Goal: Information Seeking & Learning: Learn about a topic

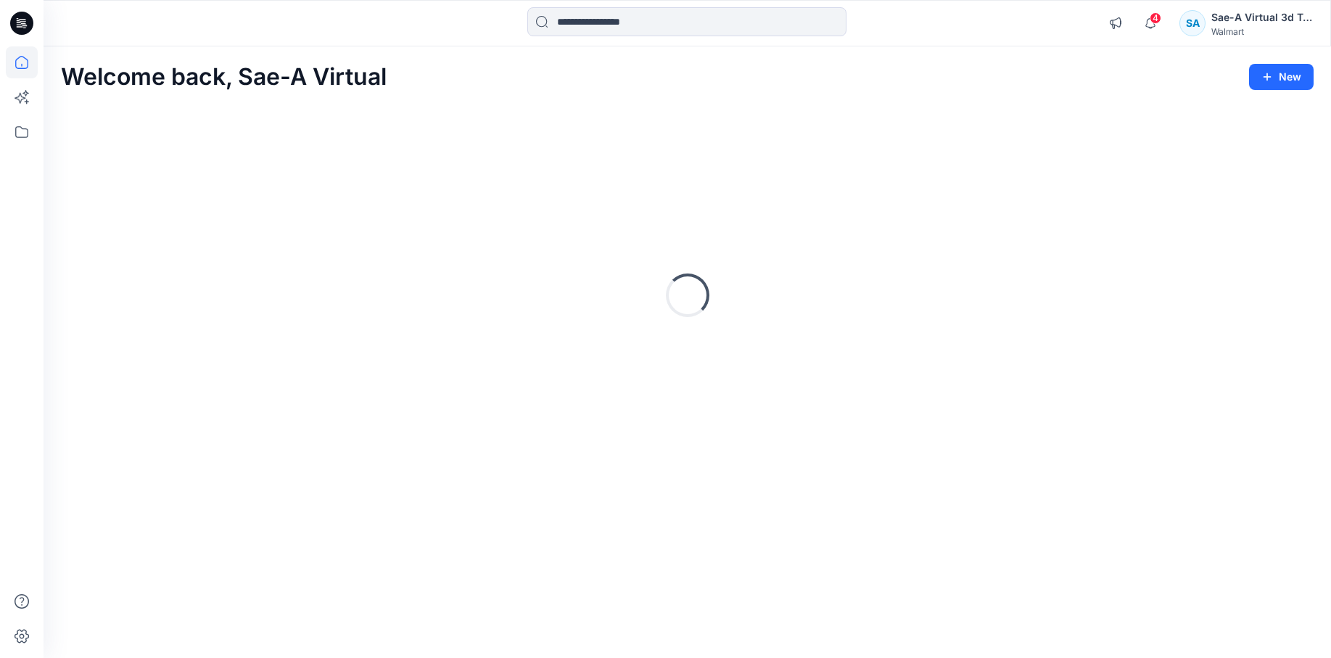
click at [762, 657] on div "Welcome back, Sae-A Virtual New Loading..." at bounding box center [687, 351] width 1287 height 611
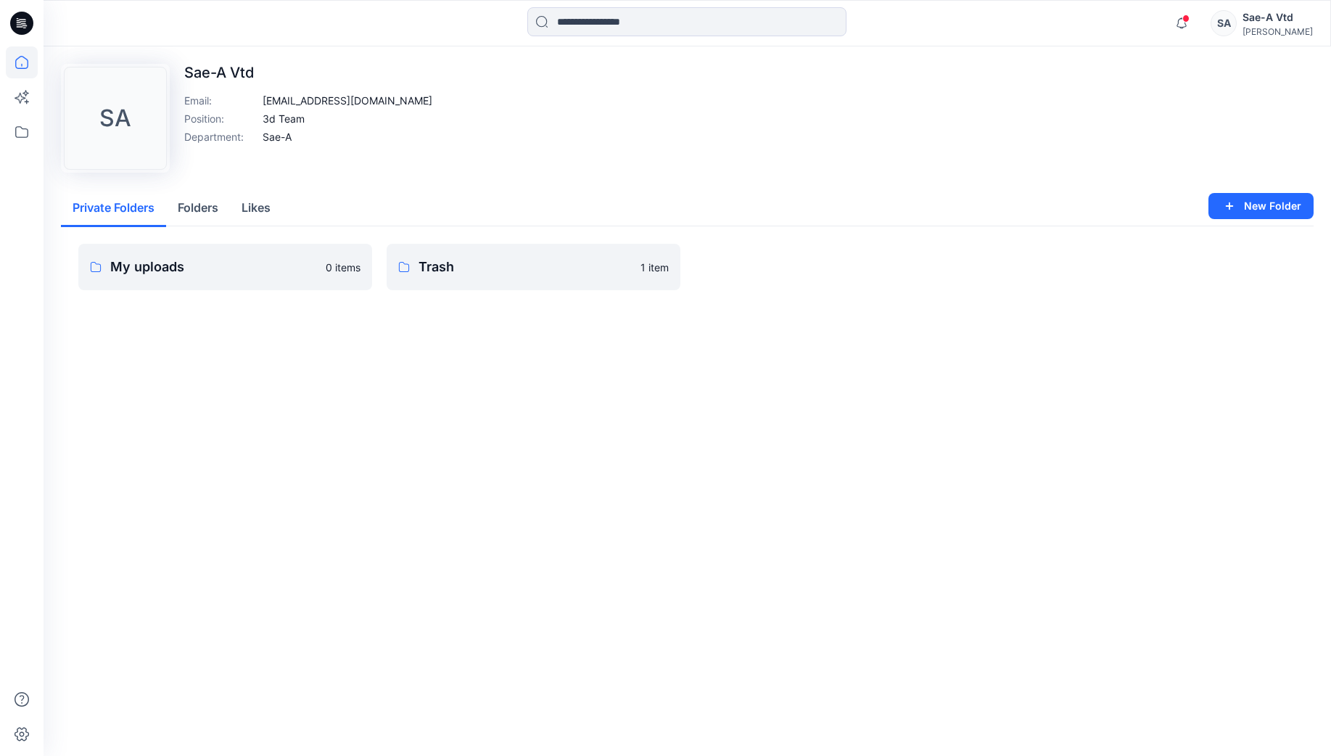
click at [33, 70] on icon at bounding box center [22, 62] width 32 height 32
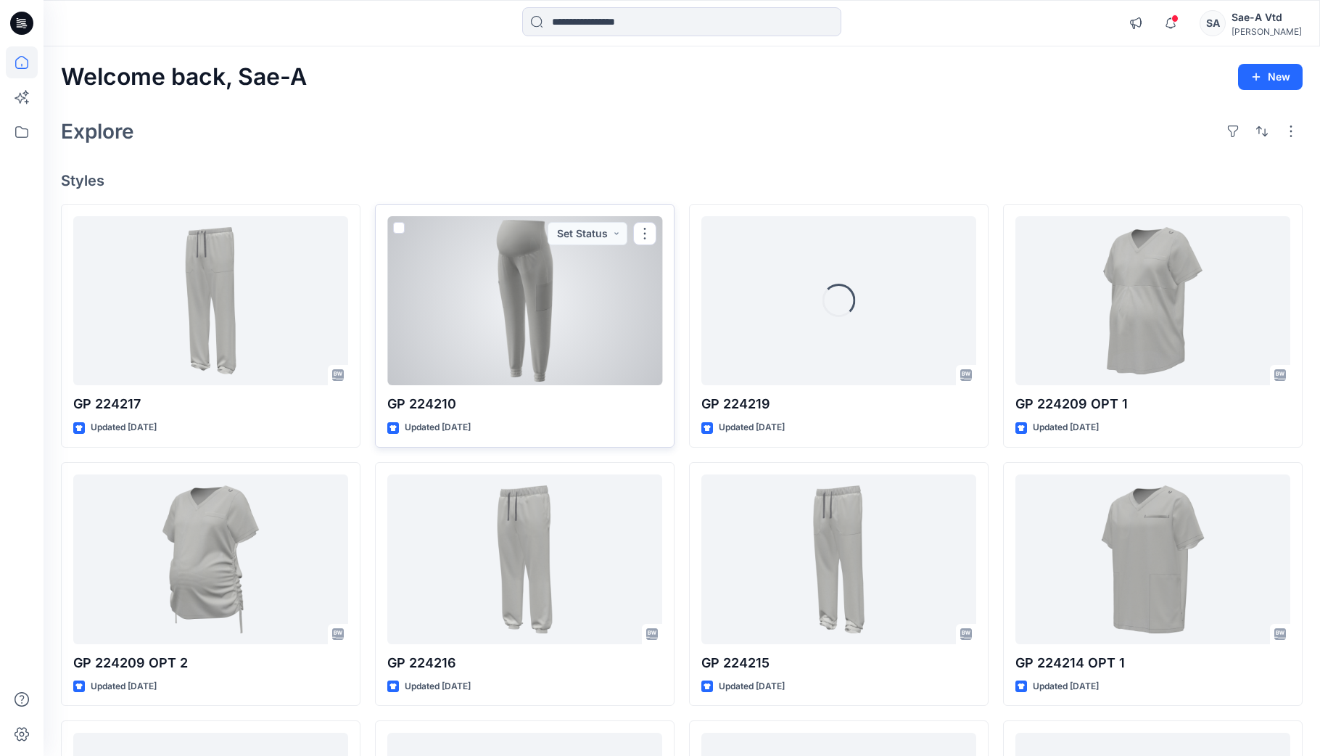
click at [492, 334] on div at bounding box center [524, 301] width 275 height 170
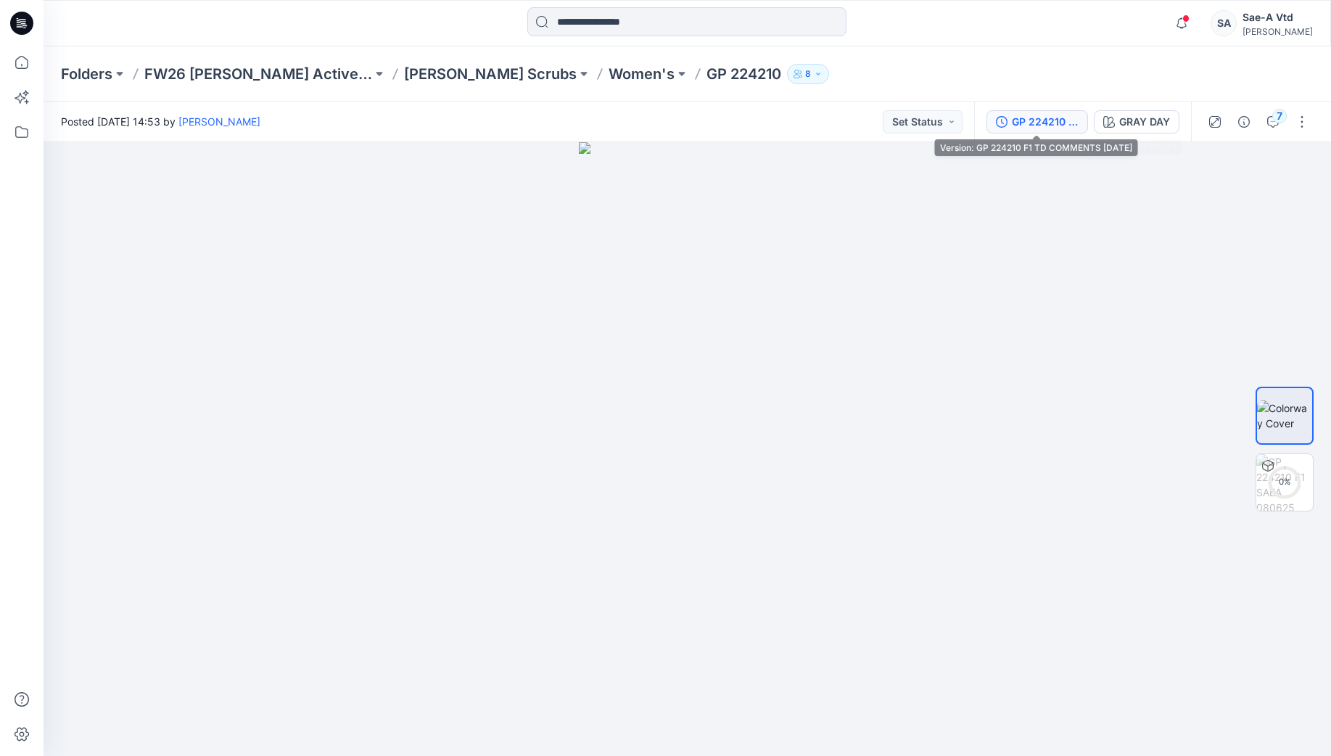
click at [1055, 114] on div "GP 224210 F1 TD COMMENTS 8.13.25" at bounding box center [1045, 122] width 67 height 16
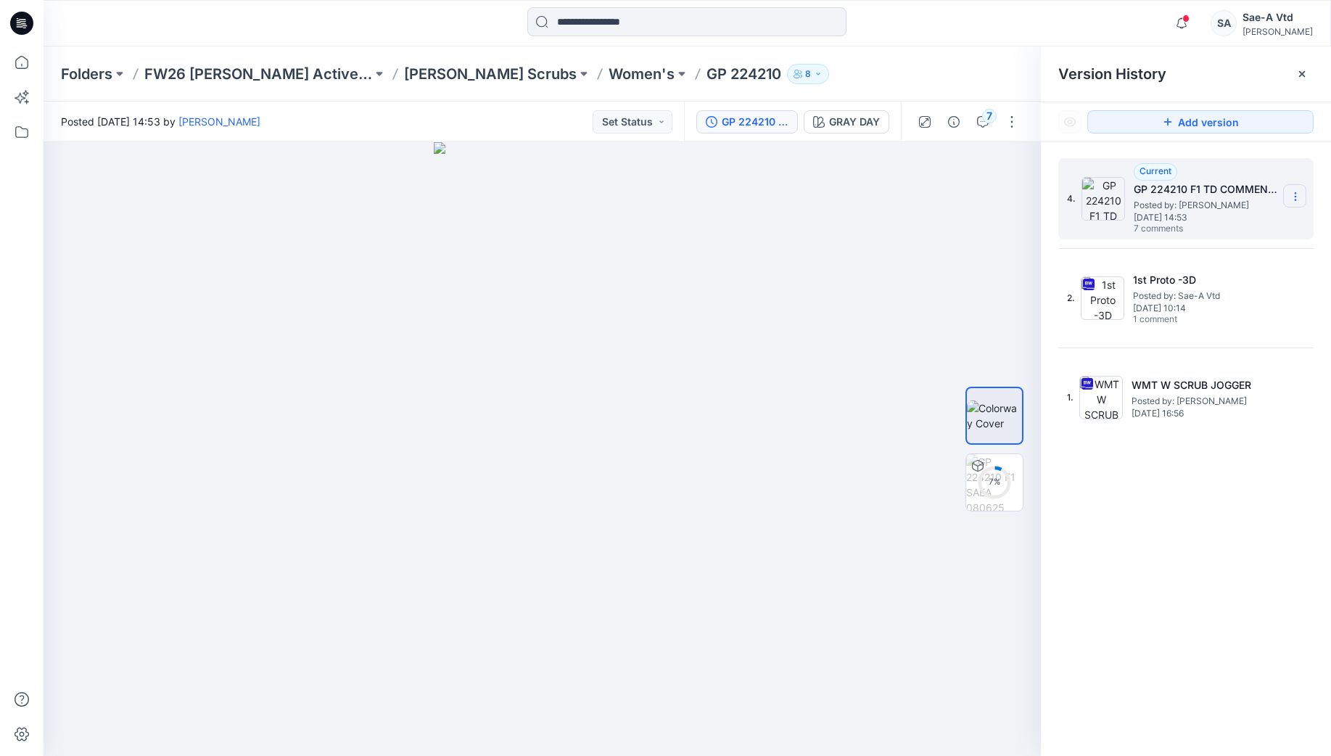
click at [1292, 204] on section at bounding box center [1294, 195] width 23 height 23
click at [1152, 512] on div "4. Current GP 224210 F1 TD COMMENTS 8.13.25 Posted by: Holly Tatterson Thursday…" at bounding box center [1186, 459] width 290 height 635
click at [30, 64] on icon at bounding box center [22, 62] width 32 height 32
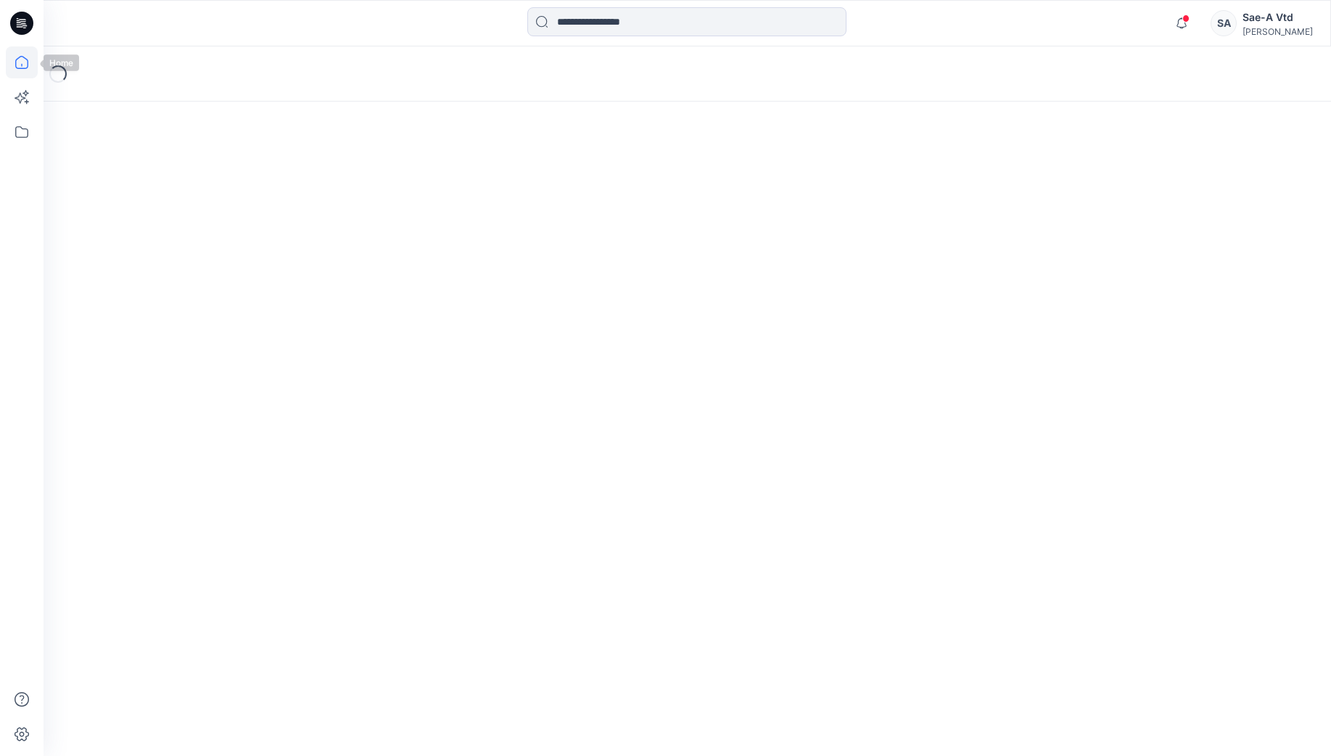
click at [20, 58] on icon at bounding box center [22, 62] width 32 height 32
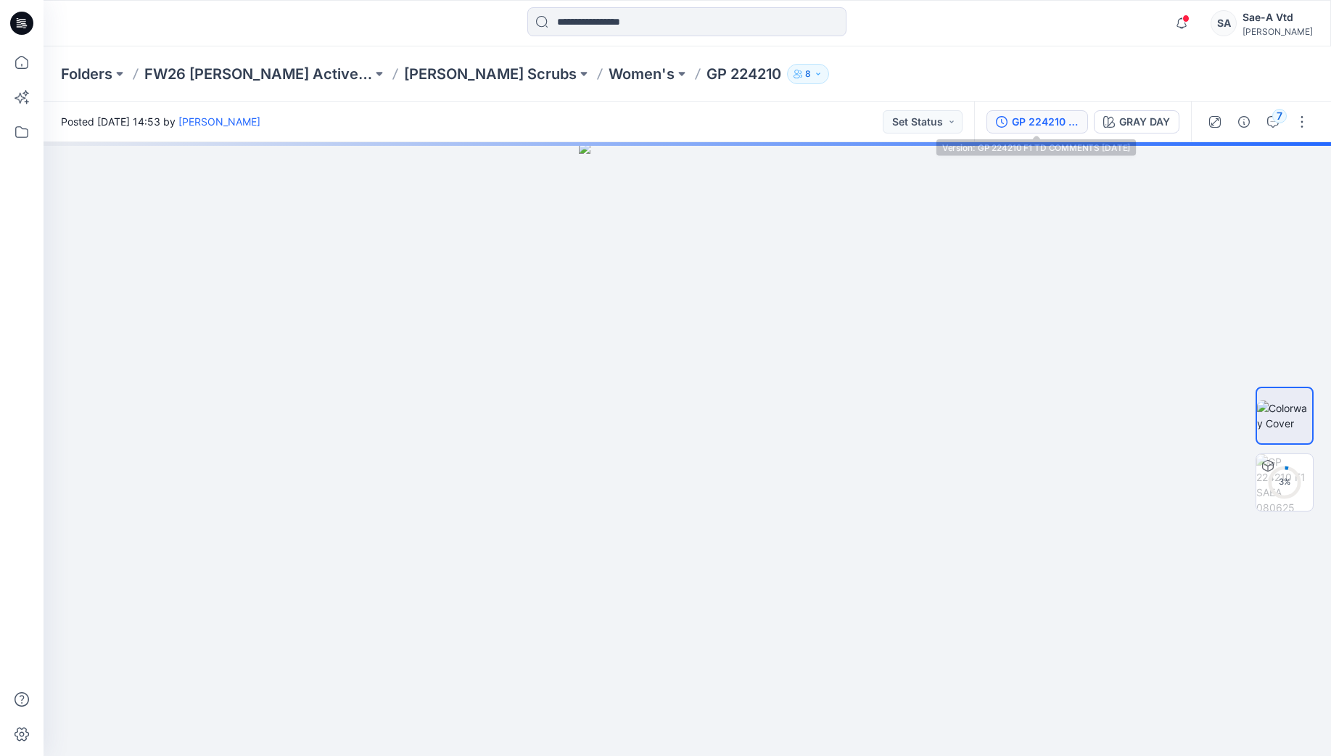
click at [1046, 125] on div "GP 224210 F1 TD COMMENTS [DATE]" at bounding box center [1045, 122] width 67 height 16
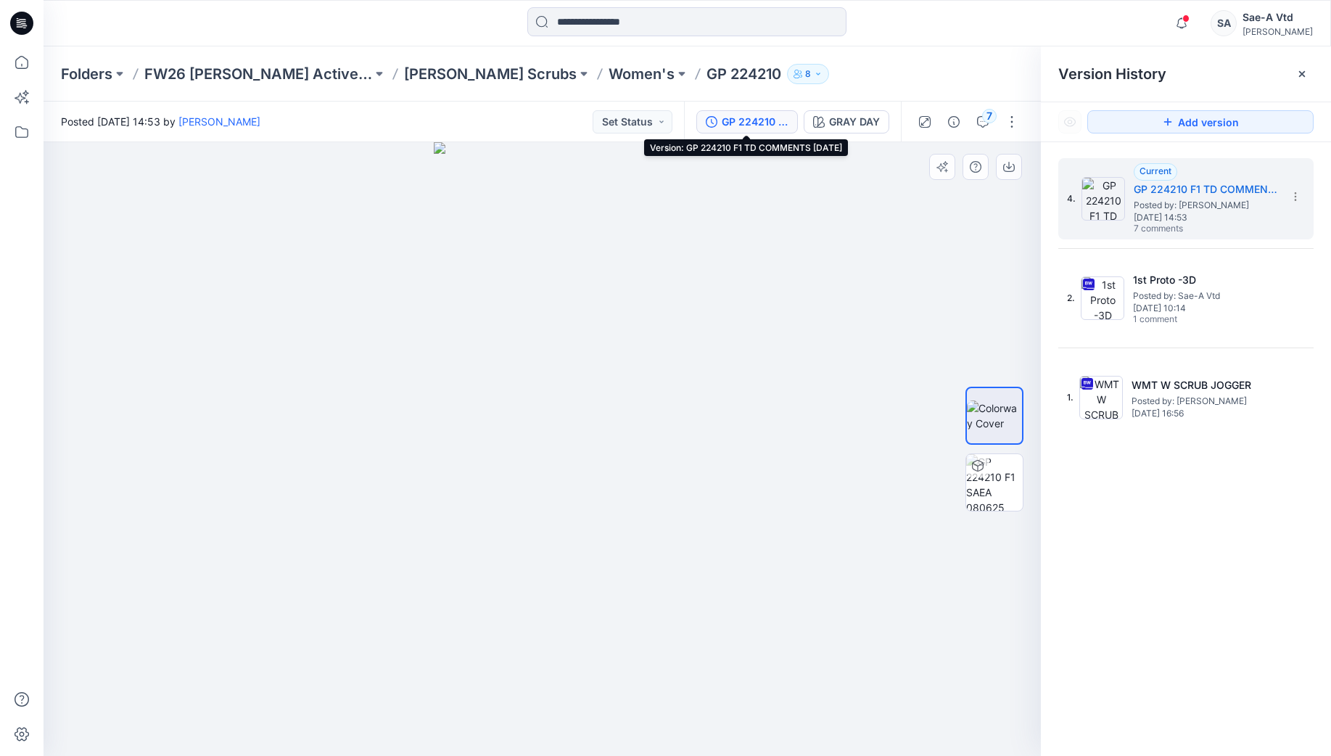
drag, startPoint x: 650, startPoint y: 438, endPoint x: 543, endPoint y: 401, distance: 113.5
click at [503, 391] on div at bounding box center [542, 448] width 997 height 613
click at [984, 486] on img at bounding box center [994, 482] width 57 height 57
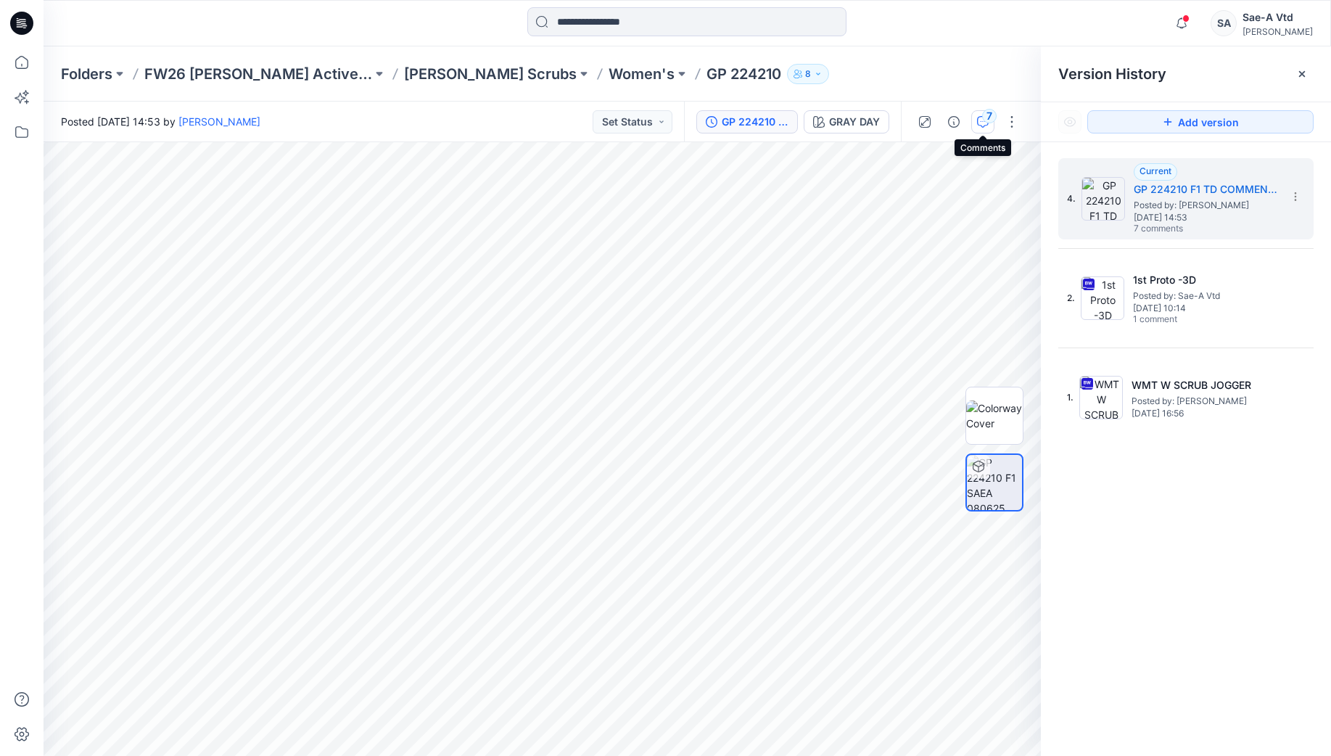
click at [991, 123] on div "7" at bounding box center [989, 116] width 15 height 15
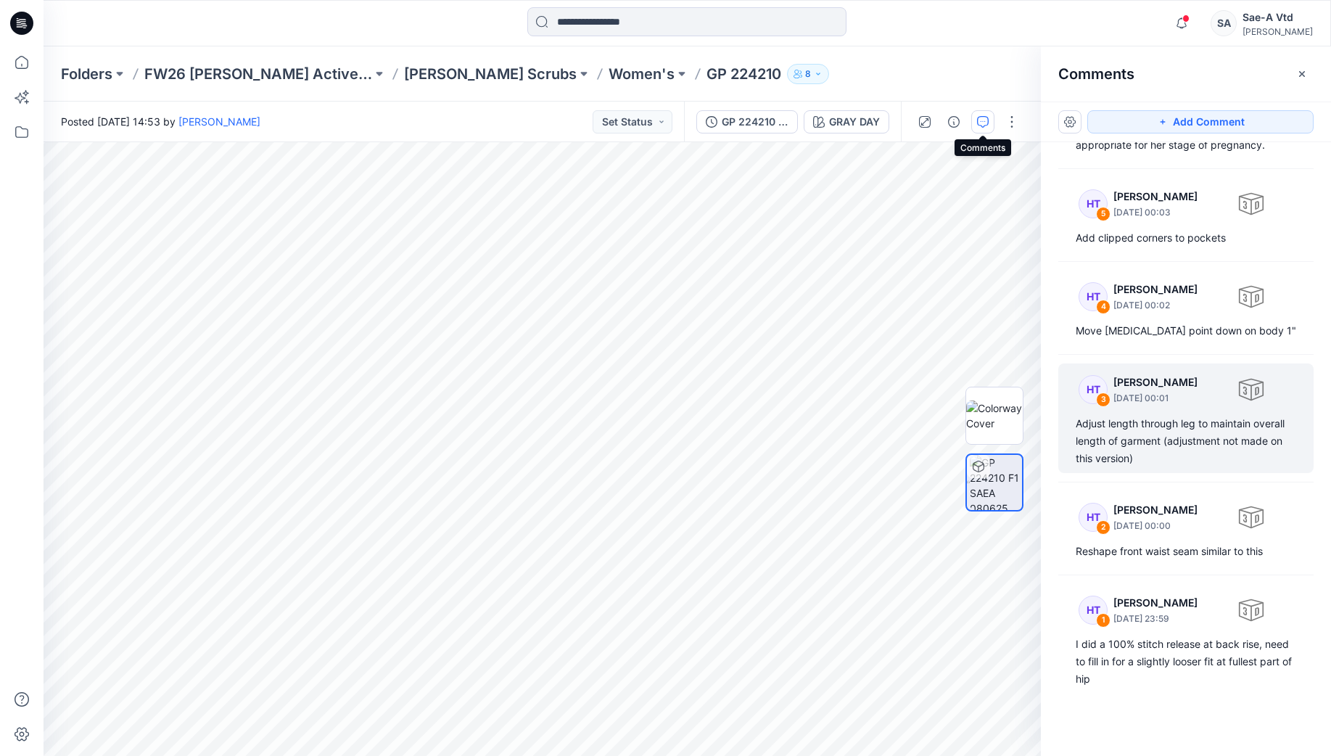
scroll to position [385, 0]
click at [1160, 454] on div "Adjust length through leg to maintain overall length of garment (adjustment not…" at bounding box center [1185, 441] width 220 height 52
drag, startPoint x: 793, startPoint y: 675, endPoint x: 714, endPoint y: 650, distance: 82.8
click at [714, 650] on div "Adjust length through leg to maintain overall length of garment (adjustment not…" at bounding box center [697, 634] width 215 height 57
drag, startPoint x: 664, startPoint y: 643, endPoint x: 638, endPoint y: 649, distance: 26.2
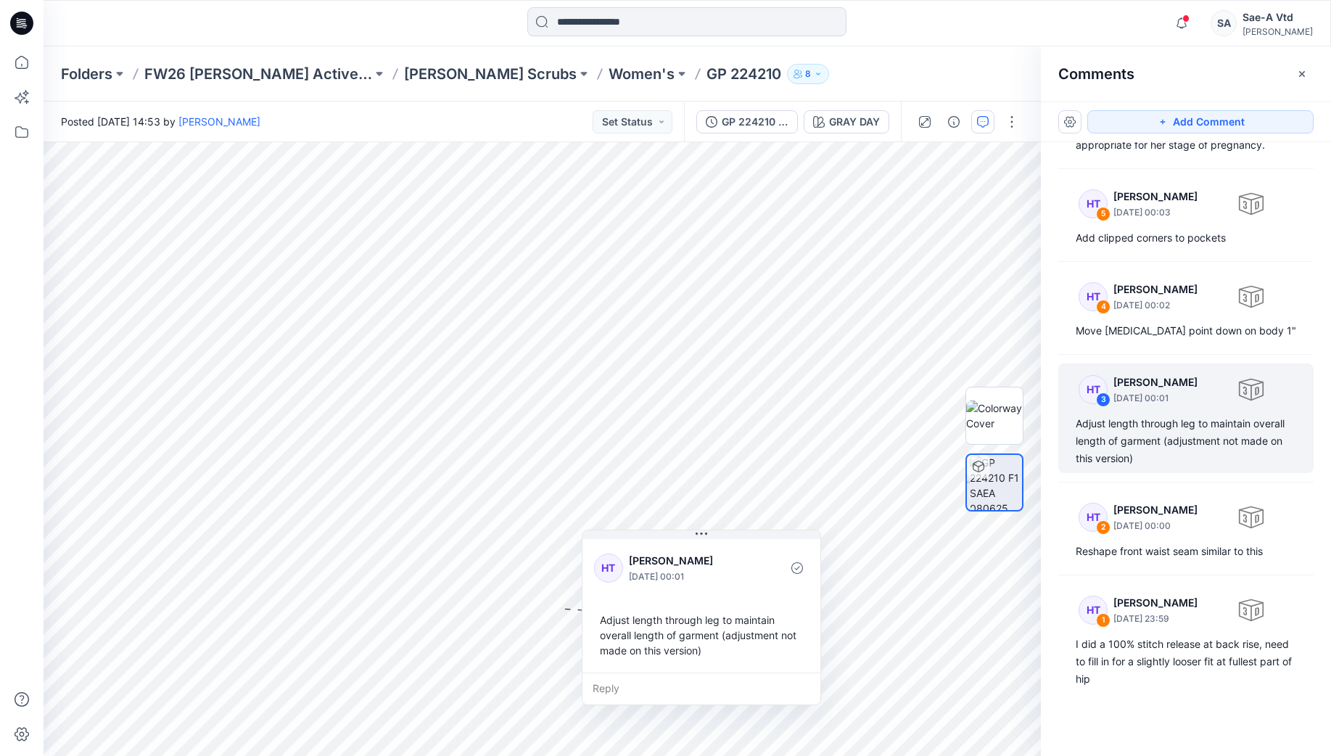
click at [636, 664] on div "HT Holly Tatterson August 15, 2025 00:01 Adjust length through leg to maintain …" at bounding box center [701, 604] width 238 height 136
click at [640, 648] on div "Adjust length through leg to maintain overall length of garment (adjustment not…" at bounding box center [701, 634] width 215 height 57
drag, startPoint x: 711, startPoint y: 650, endPoint x: 677, endPoint y: 651, distance: 34.1
click at [677, 651] on div "Adjust length through leg to maintain overall length of garment (adjustment not…" at bounding box center [667, 636] width 215 height 57
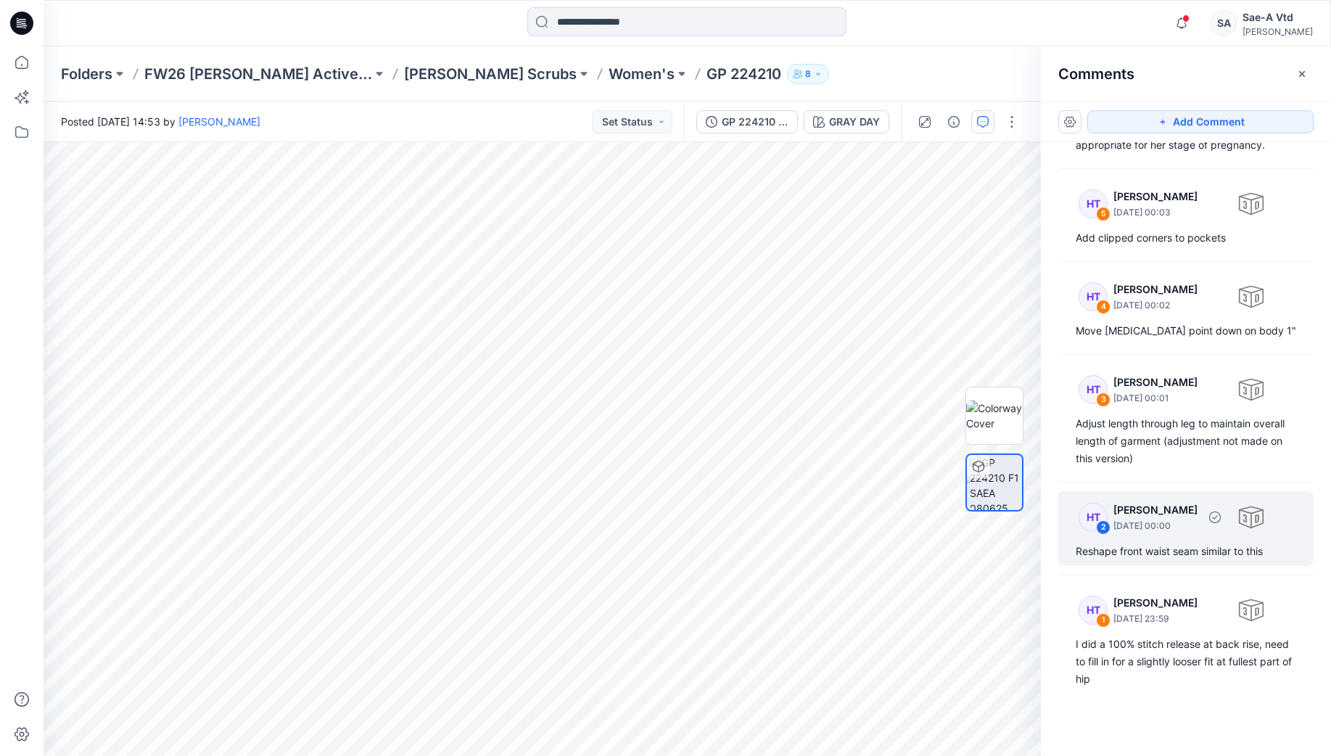
click at [1075, 548] on div "HT 2 Holly Tatterson August 15, 2025 00:00 Reshape front waist seam similar to …" at bounding box center [1185, 528] width 255 height 75
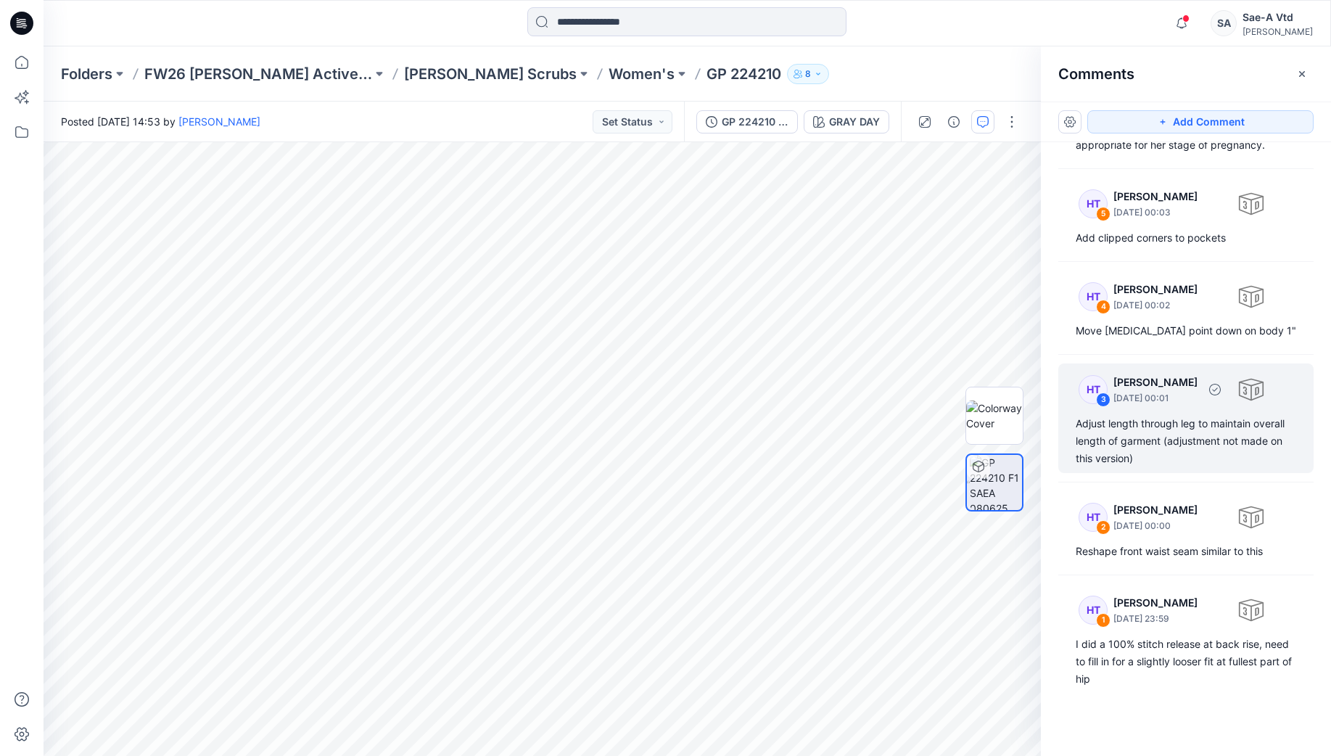
click at [1137, 442] on div "Adjust length through leg to maintain overall length of garment (adjustment not…" at bounding box center [1185, 441] width 220 height 52
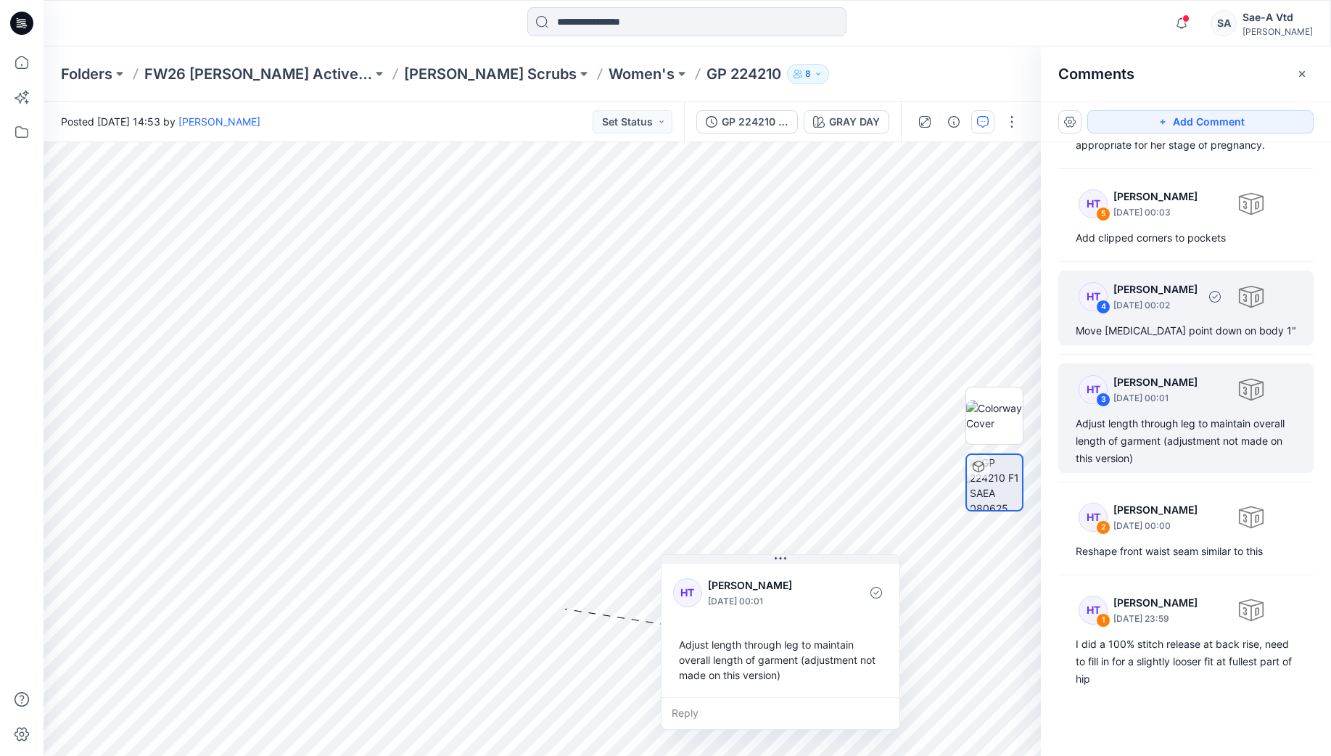
click at [1133, 320] on div "HT 4 Holly Tatterson August 15, 2025 00:02 Move crotch point down on body 1"" at bounding box center [1185, 307] width 255 height 75
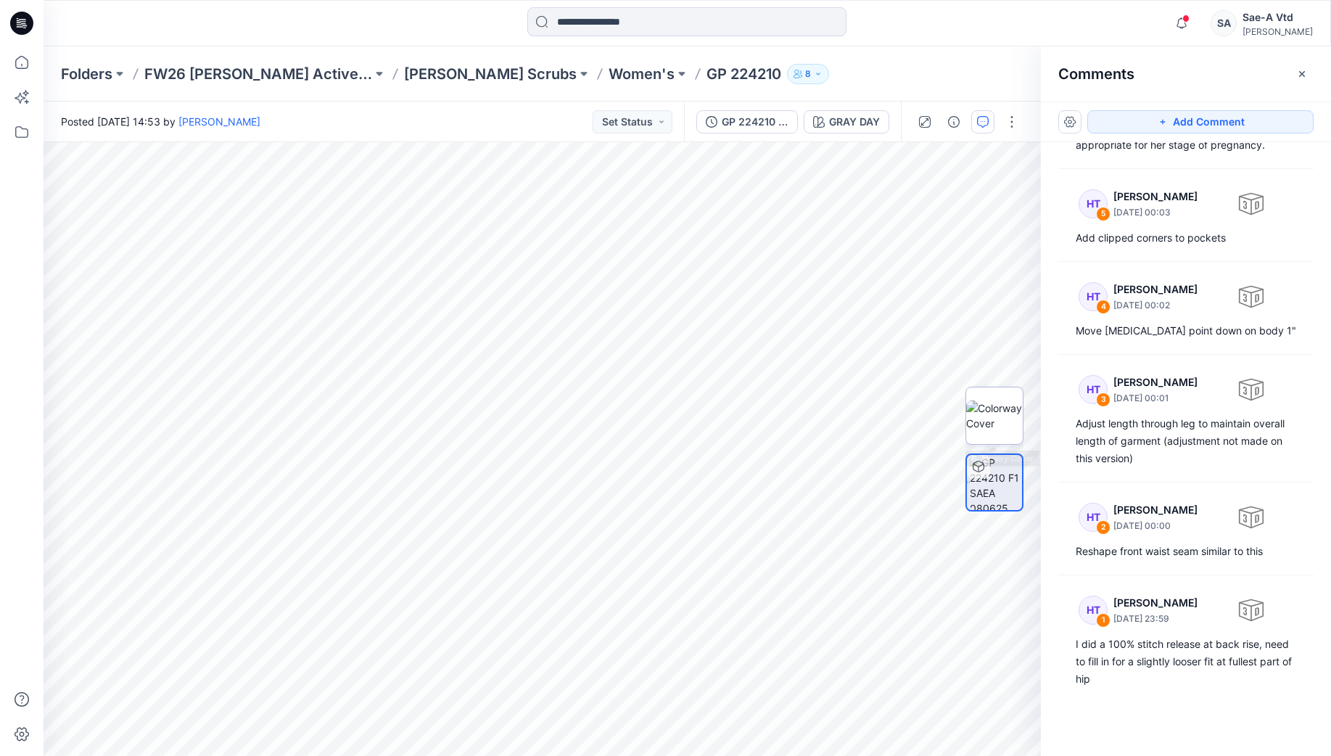
click at [990, 402] on img at bounding box center [994, 415] width 57 height 30
click at [1007, 479] on img at bounding box center [996, 482] width 54 height 57
click at [957, 416] on div at bounding box center [994, 449] width 93 height 363
click at [1011, 416] on img at bounding box center [994, 415] width 57 height 30
drag, startPoint x: 756, startPoint y: 95, endPoint x: 751, endPoint y: 120, distance: 26.0
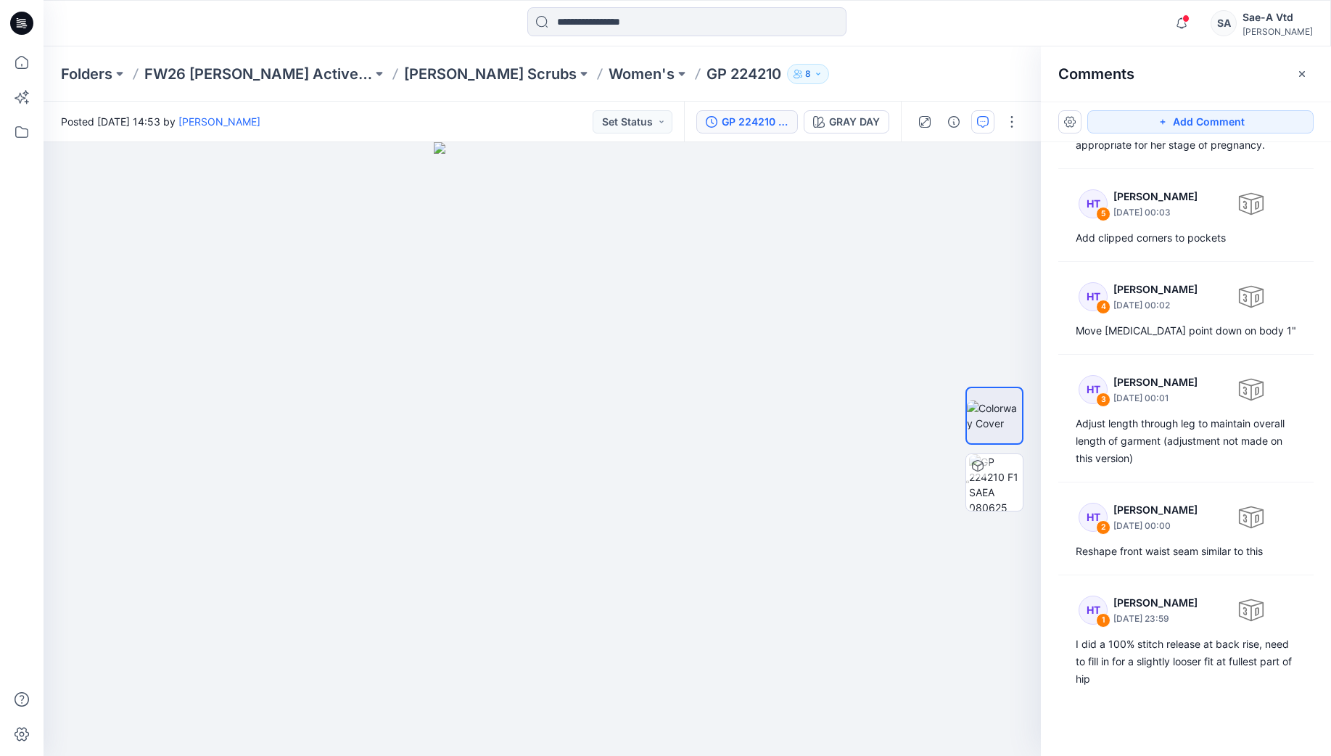
click at [756, 96] on div "Folders FW26 Hanes Activewear Hanes Scrubs Women's GP 224210 8" at bounding box center [687, 73] width 1287 height 55
click at [751, 121] on div "GP 224210 F1 TD COMMENTS 8.13.25" at bounding box center [755, 122] width 67 height 16
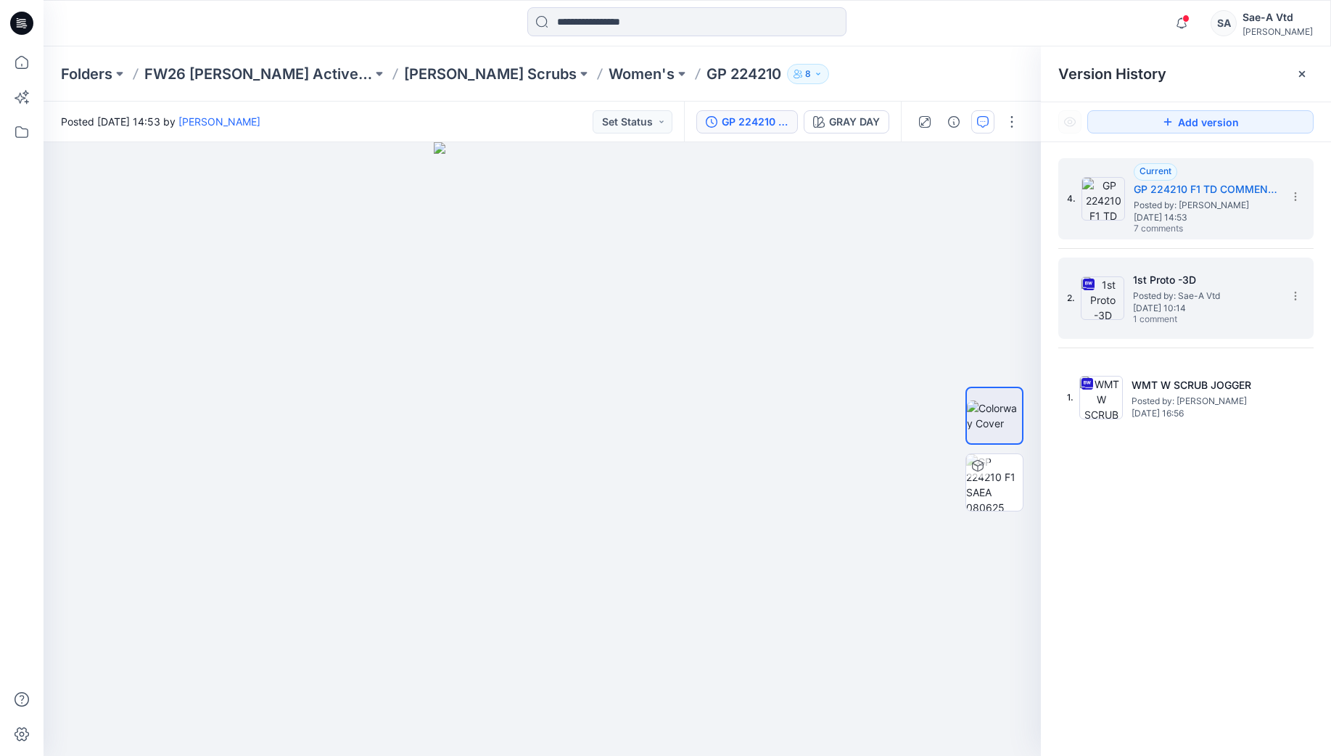
click at [1176, 303] on span "Wednesday, August 06, 2025 10:14" at bounding box center [1205, 308] width 145 height 10
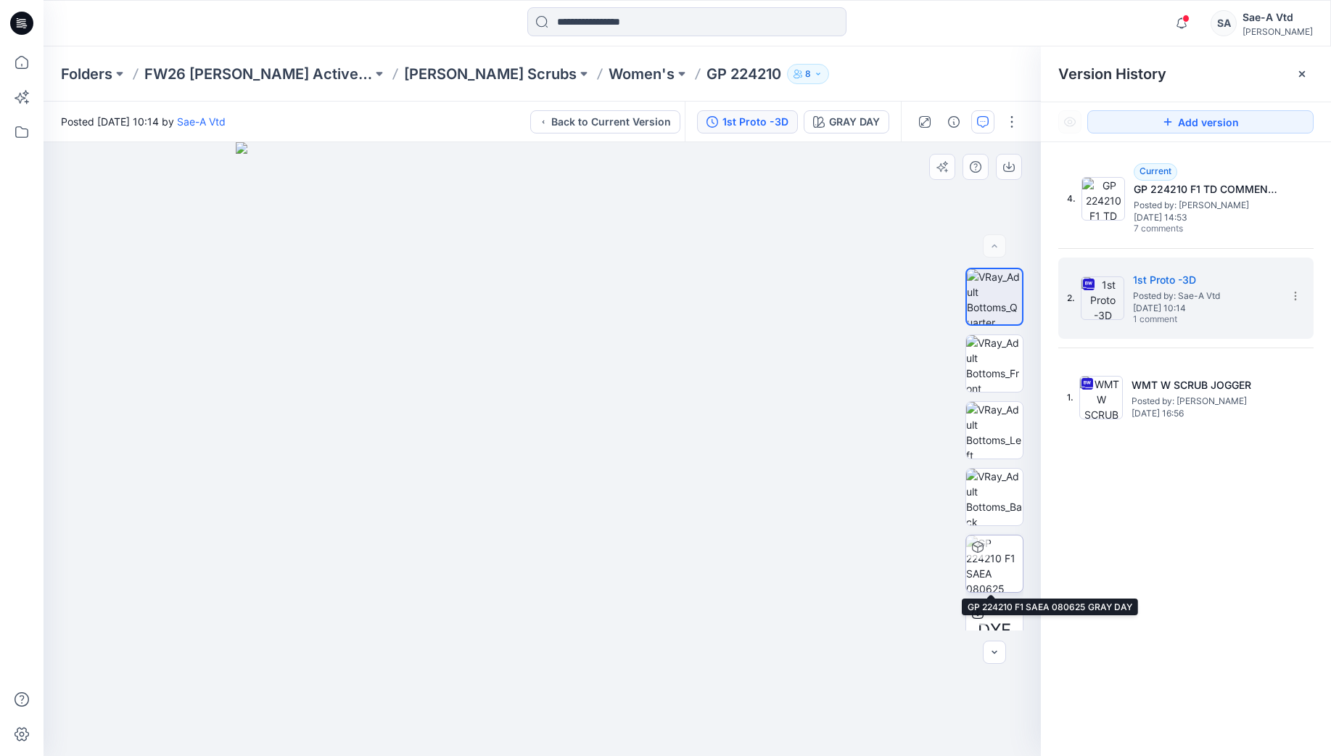
click at [1004, 568] on img at bounding box center [994, 563] width 57 height 57
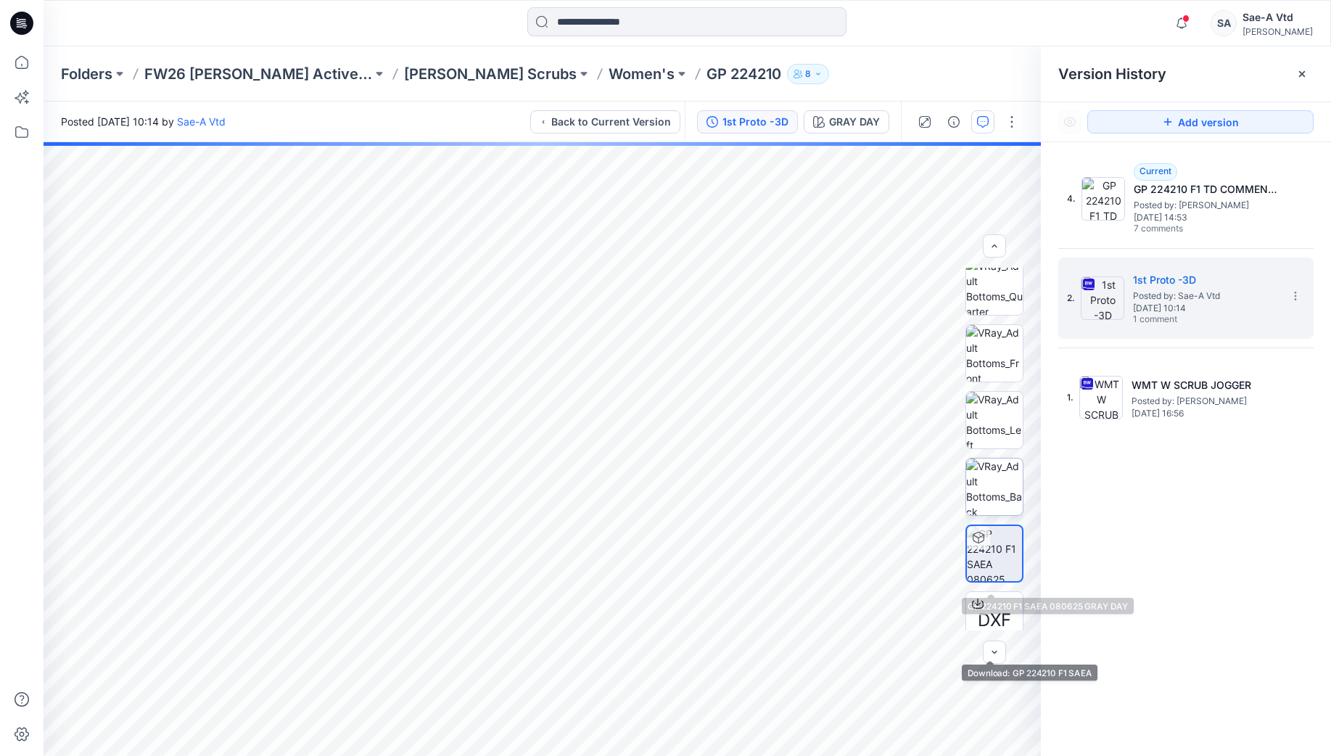
scroll to position [0, 0]
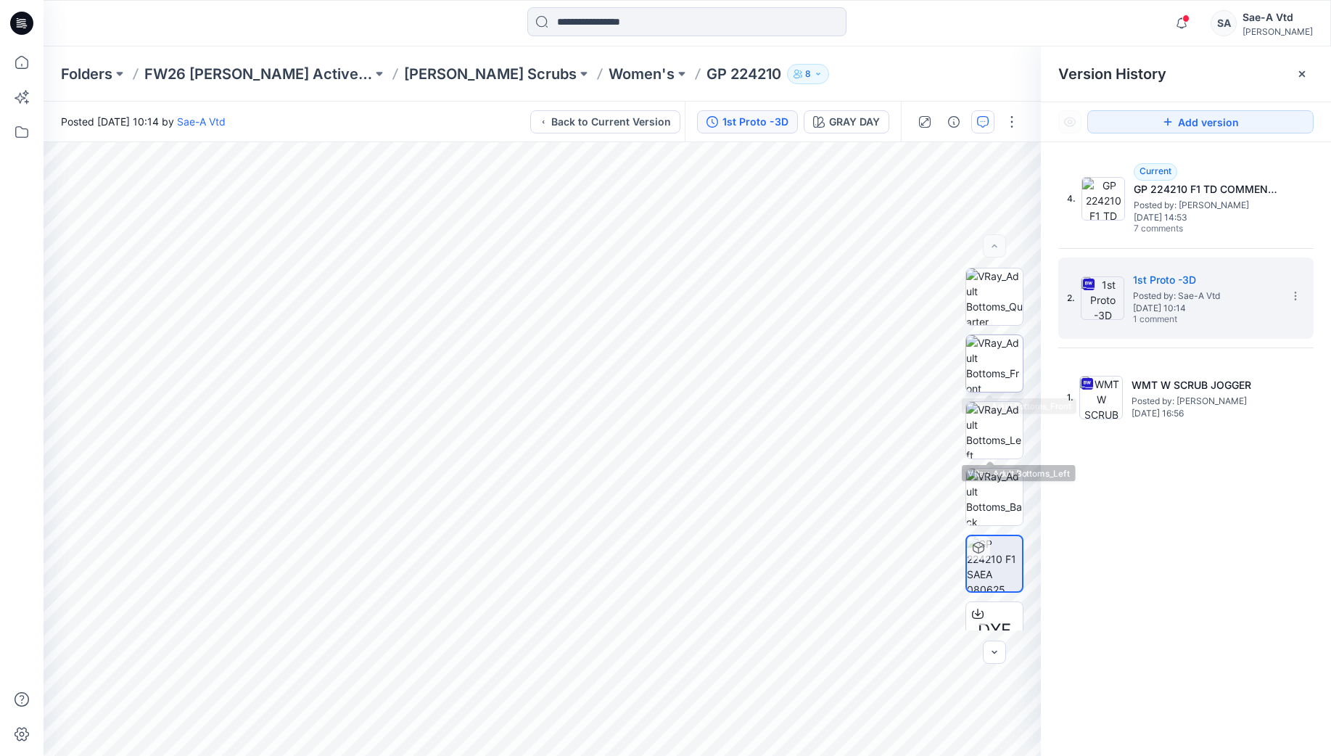
click at [992, 357] on img at bounding box center [994, 363] width 57 height 57
click at [105, 66] on p "Folders" at bounding box center [86, 74] width 51 height 20
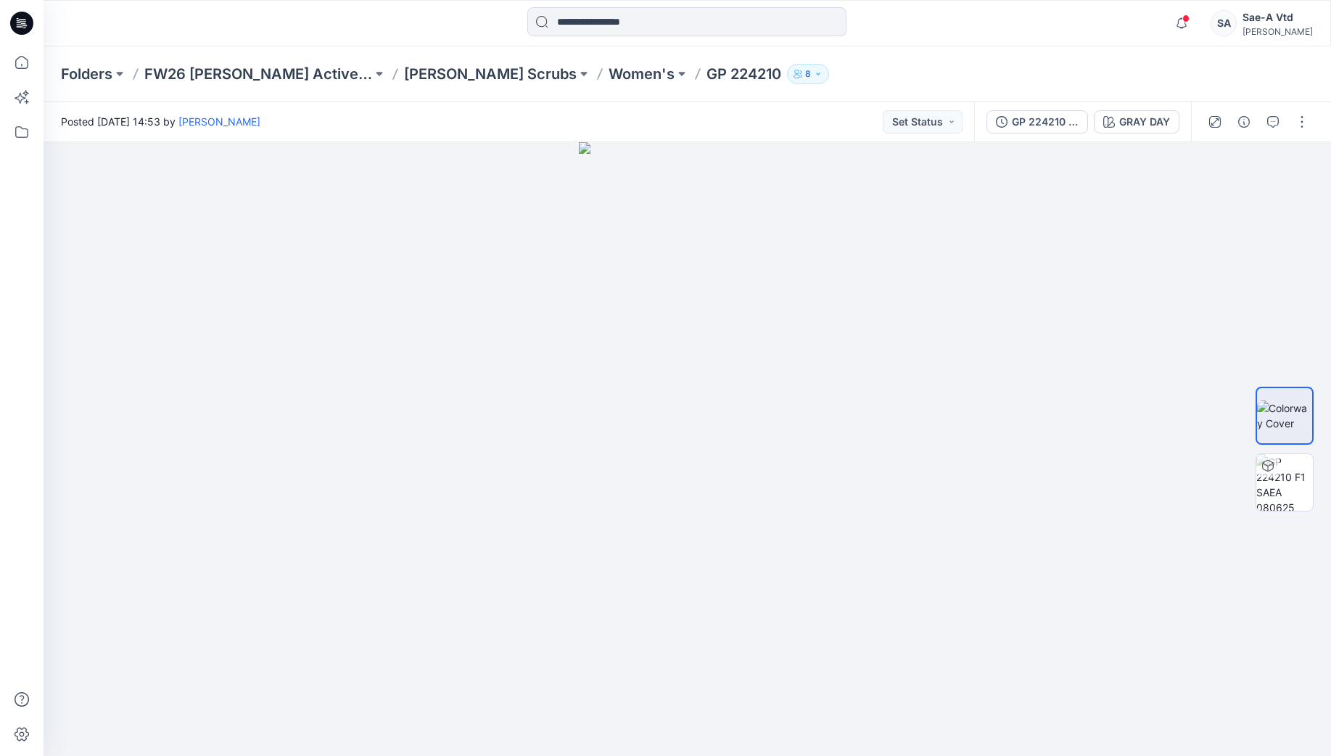
click at [1046, 136] on div "GP 224210 F1 TD COMMENTS 8.13.25 GRAY DAY" at bounding box center [1082, 122] width 217 height 41
click at [1051, 128] on div "GP 224210 F1 TD COMMENTS 8.13.25" at bounding box center [1045, 122] width 67 height 16
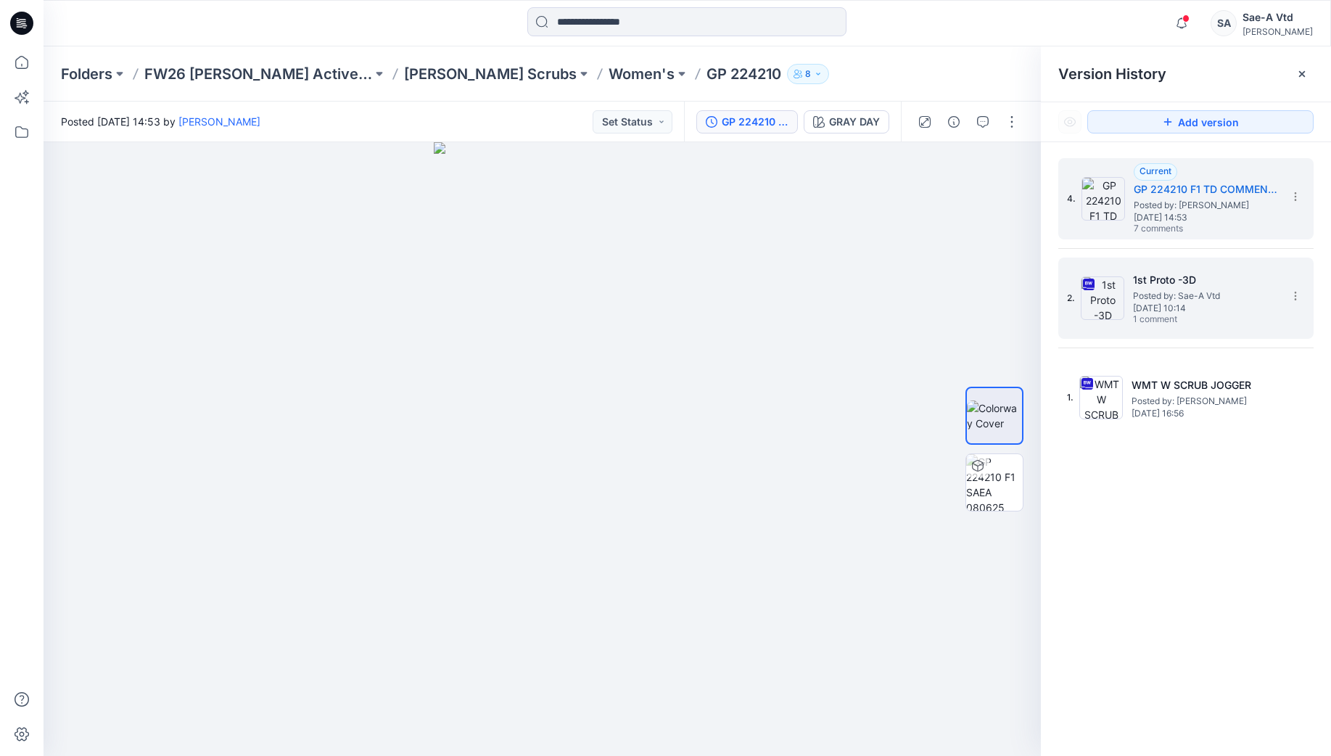
click at [1201, 274] on h5 "1st Proto -3D" at bounding box center [1205, 279] width 145 height 17
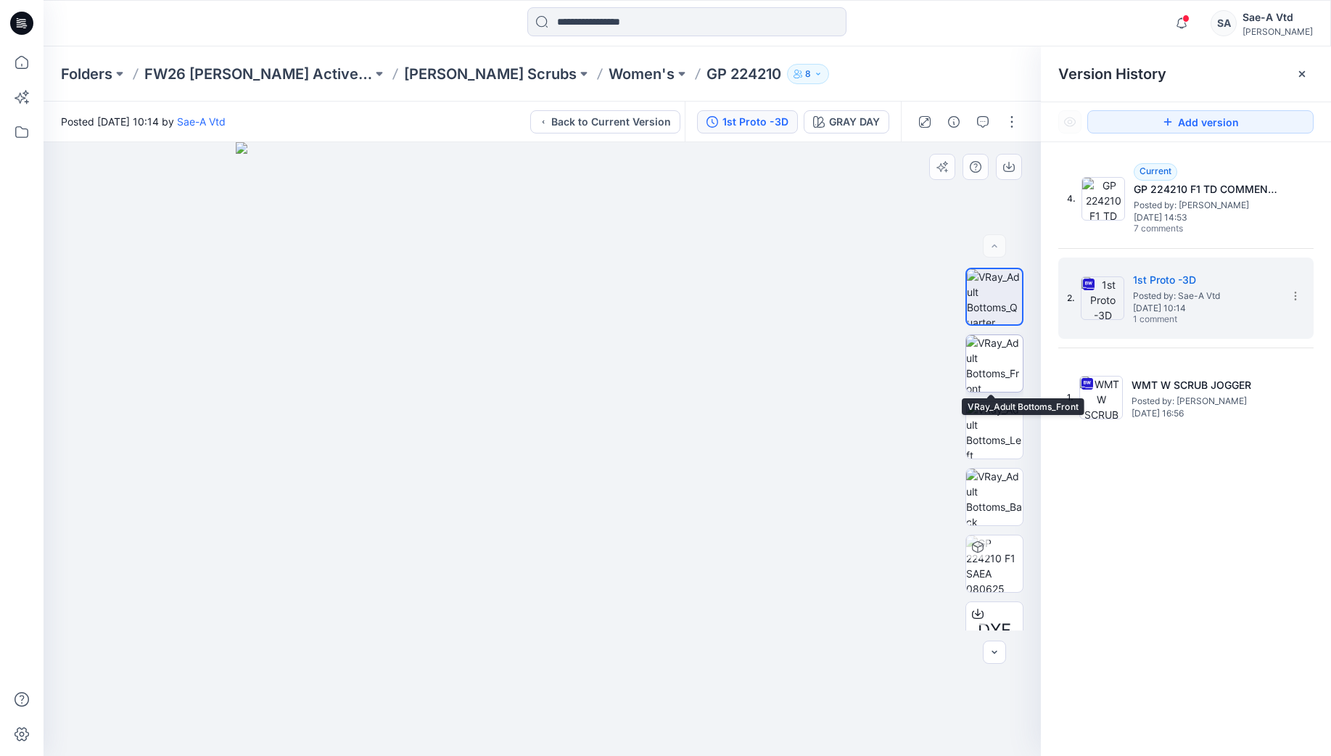
click at [993, 369] on img at bounding box center [994, 363] width 57 height 57
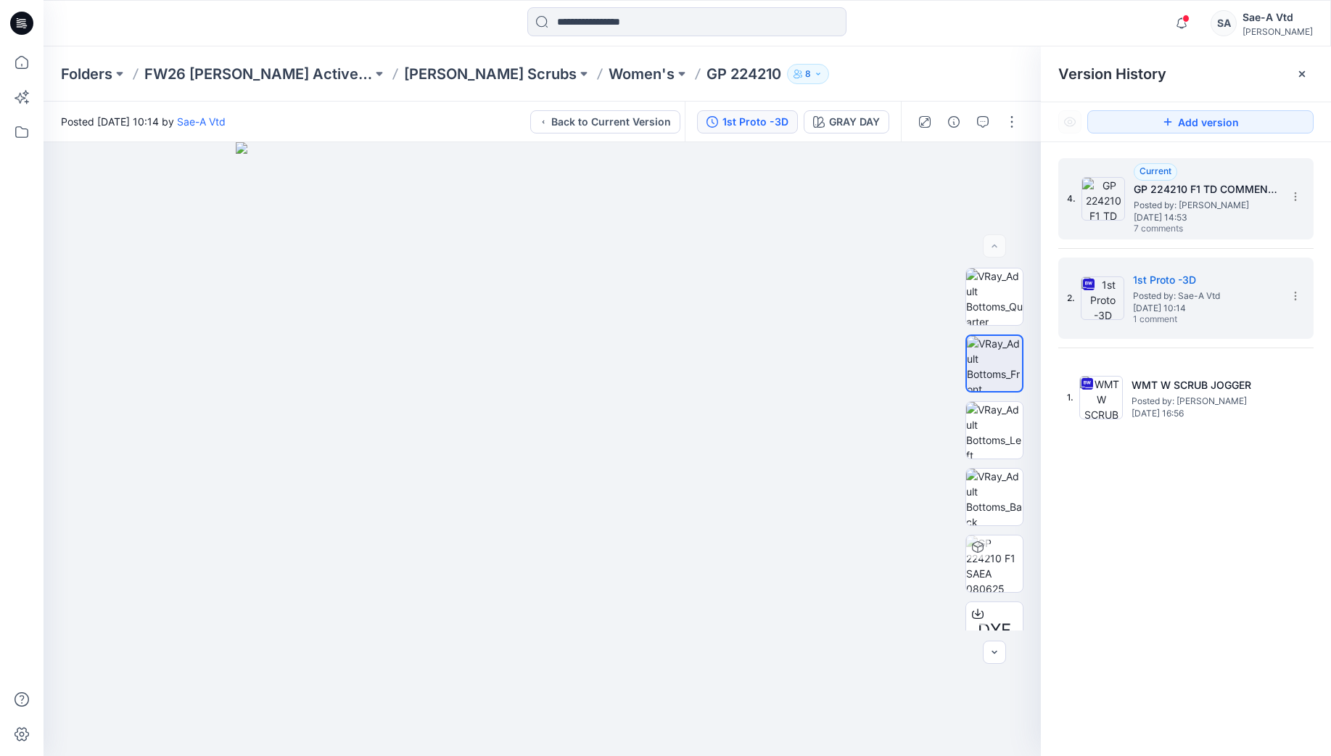
click at [1150, 206] on span "Posted by: Holly Tatterson" at bounding box center [1205, 205] width 145 height 15
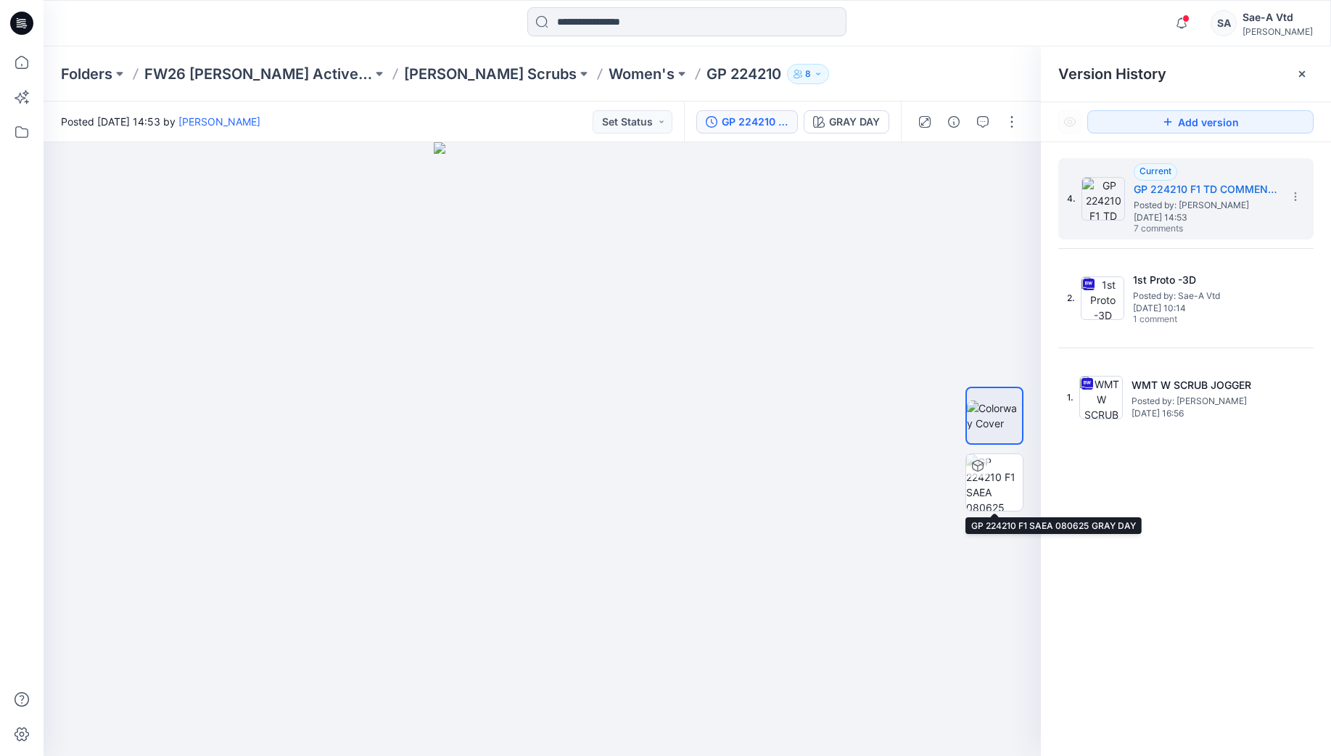
drag, startPoint x: 993, startPoint y: 494, endPoint x: 120, endPoint y: 37, distance: 984.8
click at [993, 494] on img at bounding box center [994, 482] width 57 height 57
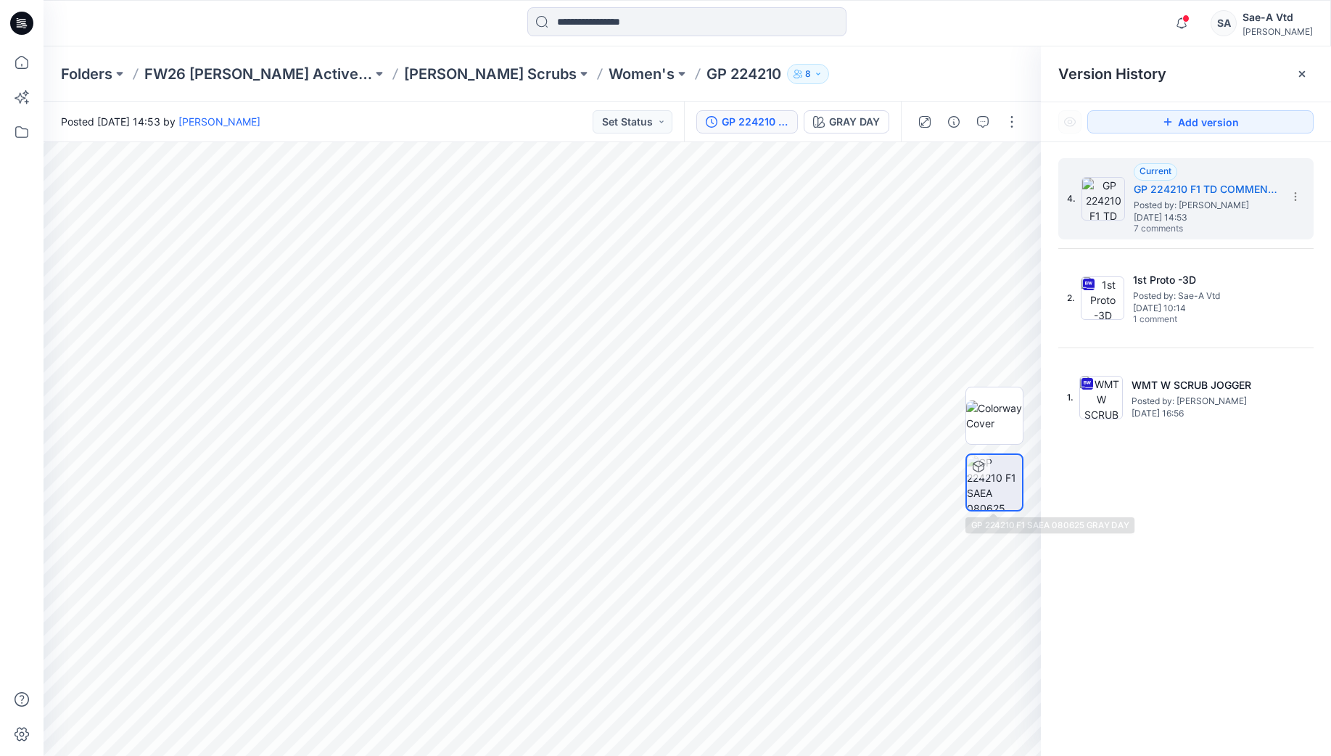
click at [993, 488] on img at bounding box center [994, 482] width 55 height 55
click at [970, 132] on div at bounding box center [968, 122] width 134 height 41
click at [982, 125] on icon "button" at bounding box center [983, 122] width 12 height 12
